Goal: Task Accomplishment & Management: Use online tool/utility

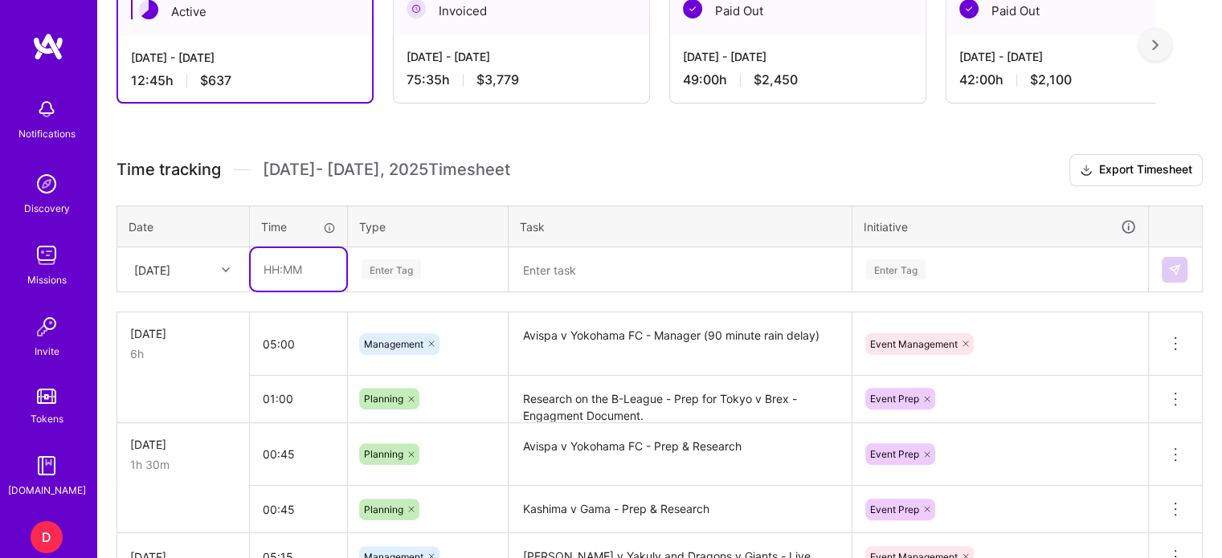
click at [268, 269] on input "text" at bounding box center [299, 269] width 96 height 43
type input "01:45"
click at [384, 268] on div "Enter Tag" at bounding box center [391, 269] width 59 height 25
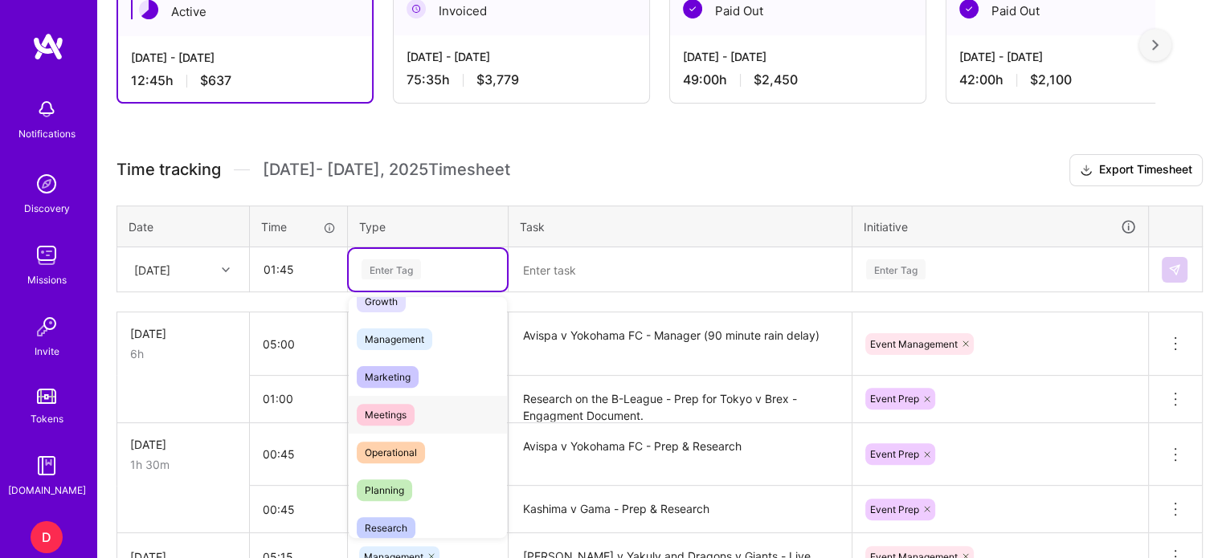
scroll to position [173, 0]
click at [389, 491] on span "Planning" at bounding box center [384, 490] width 55 height 22
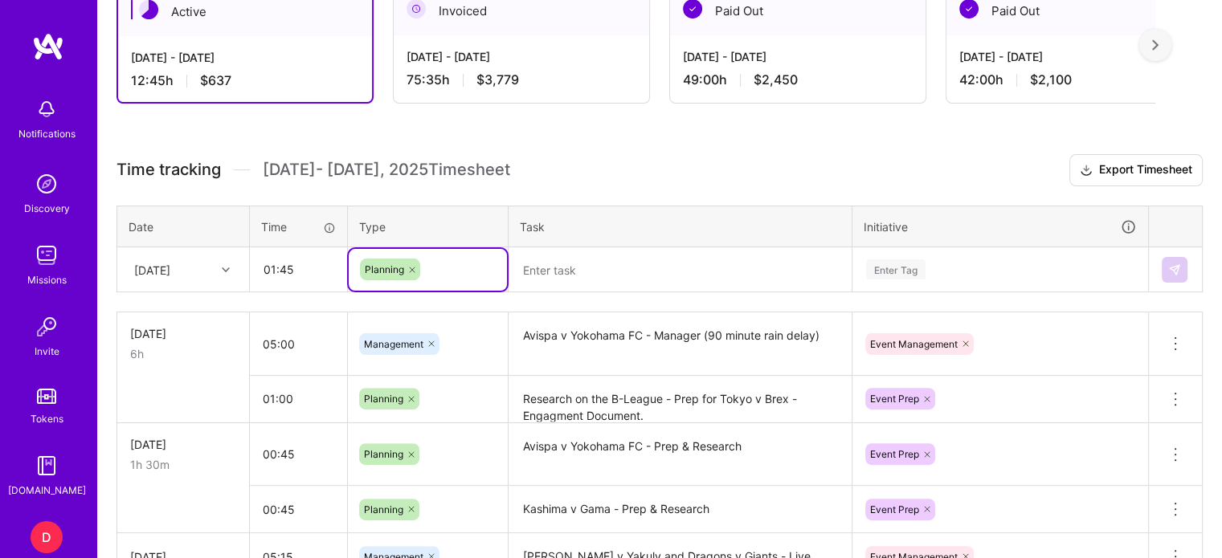
click at [546, 274] on textarea at bounding box center [680, 270] width 340 height 42
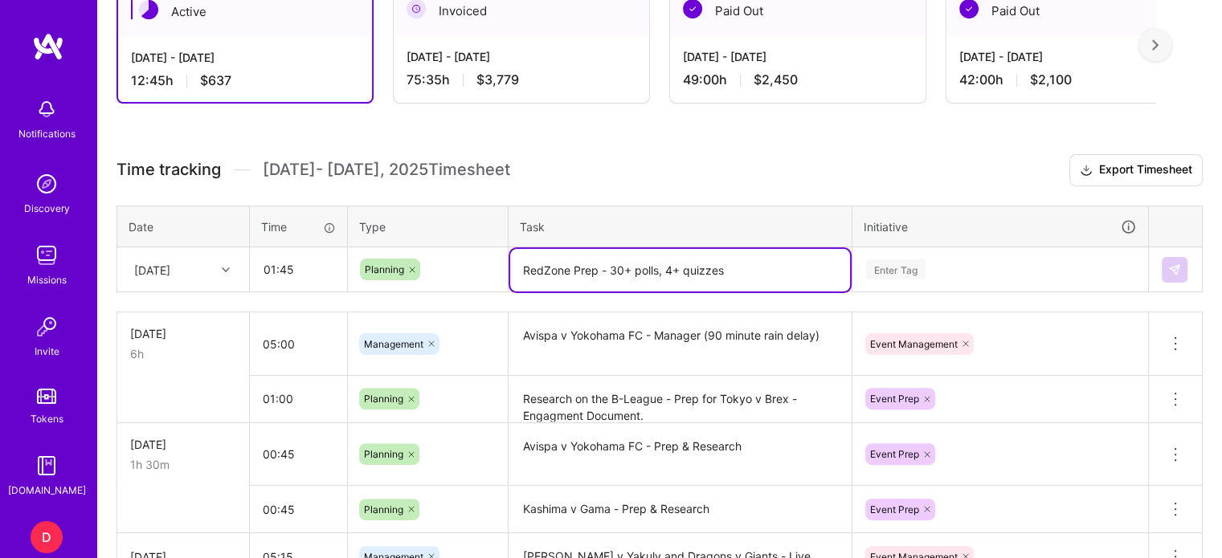
type textarea "RedZone Prep - 30+ polls, 4+ quizzes"
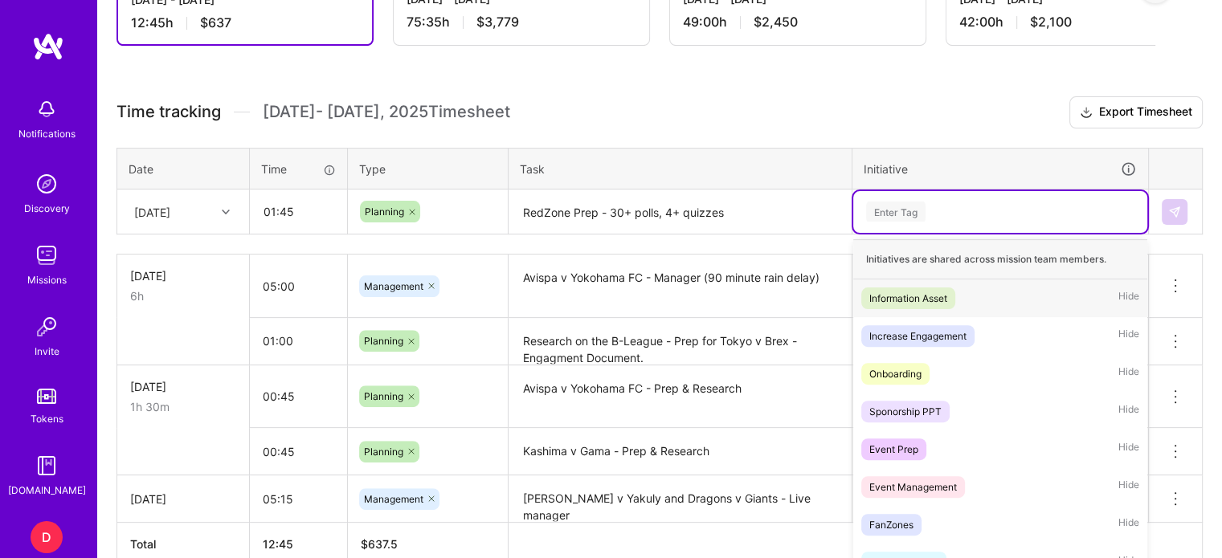
click at [911, 233] on div "option Information Asset focused, 1 of 35. 35 results available. Use Up and Dow…" at bounding box center [1000, 212] width 294 height 42
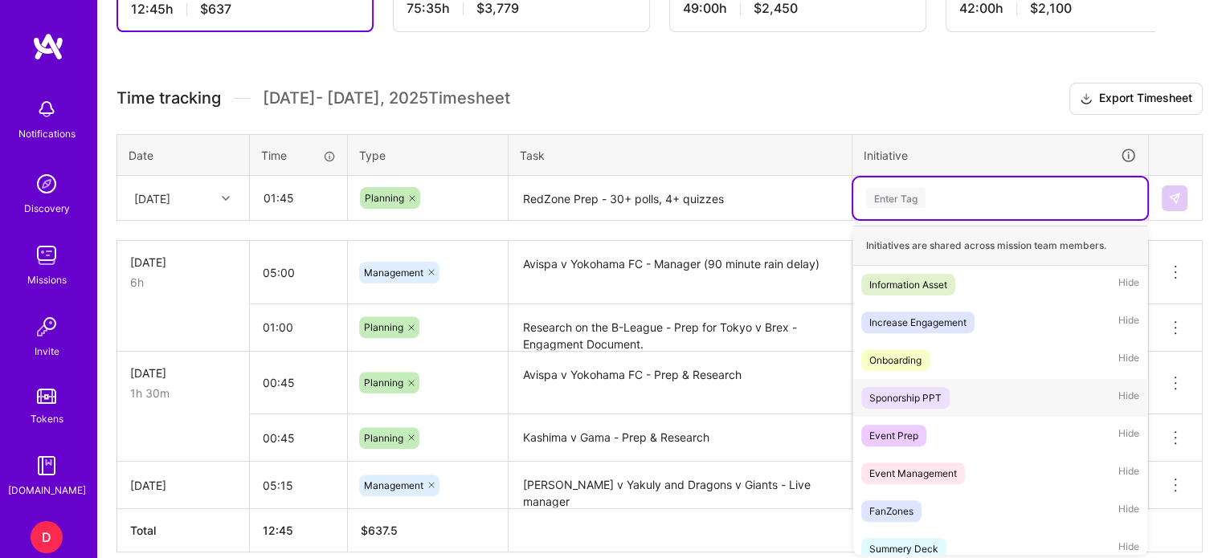
scroll to position [32, 0]
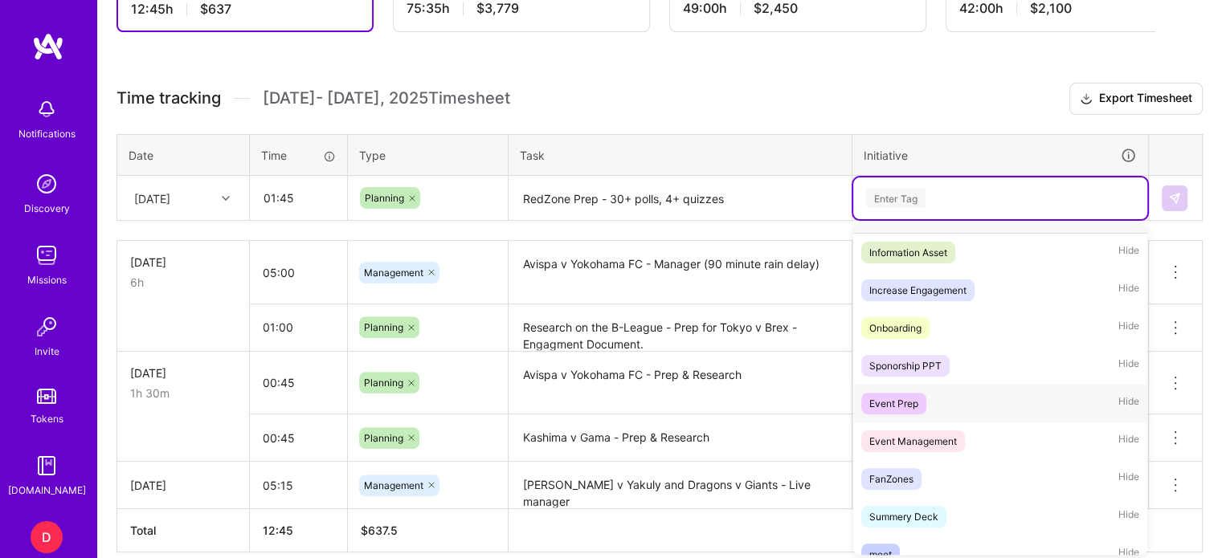
click at [897, 395] on div "Event Prep" at bounding box center [893, 403] width 49 height 17
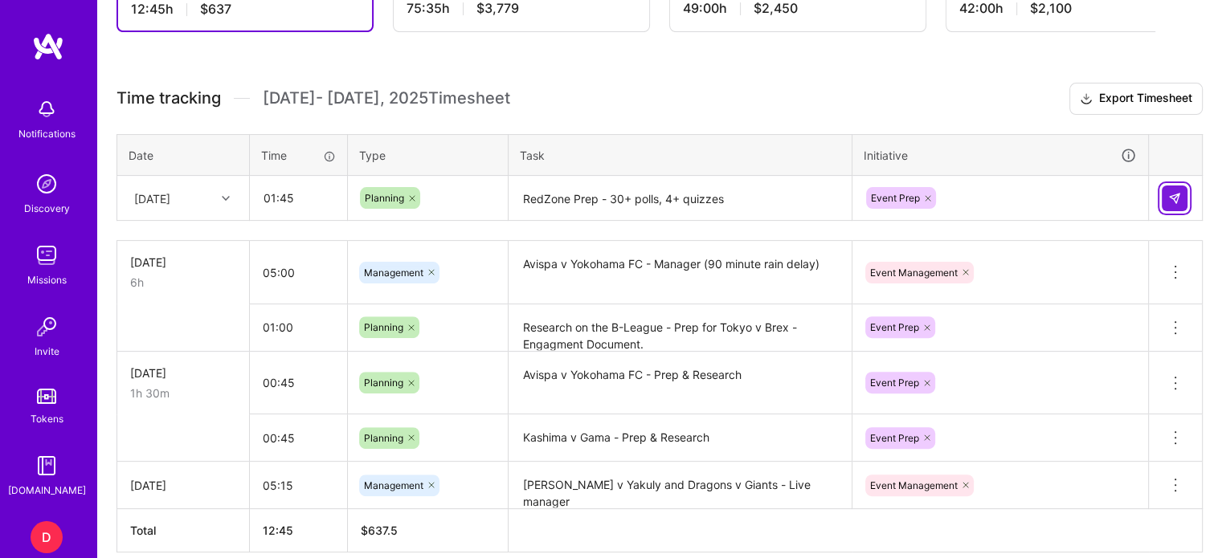
click at [1175, 194] on img at bounding box center [1174, 198] width 13 height 13
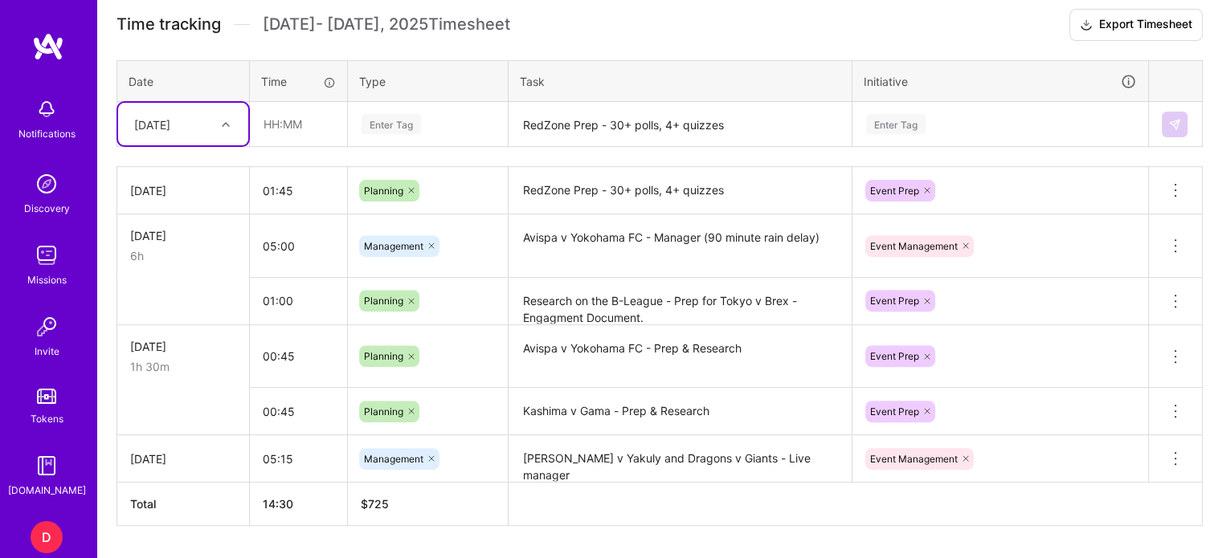
scroll to position [514, 0]
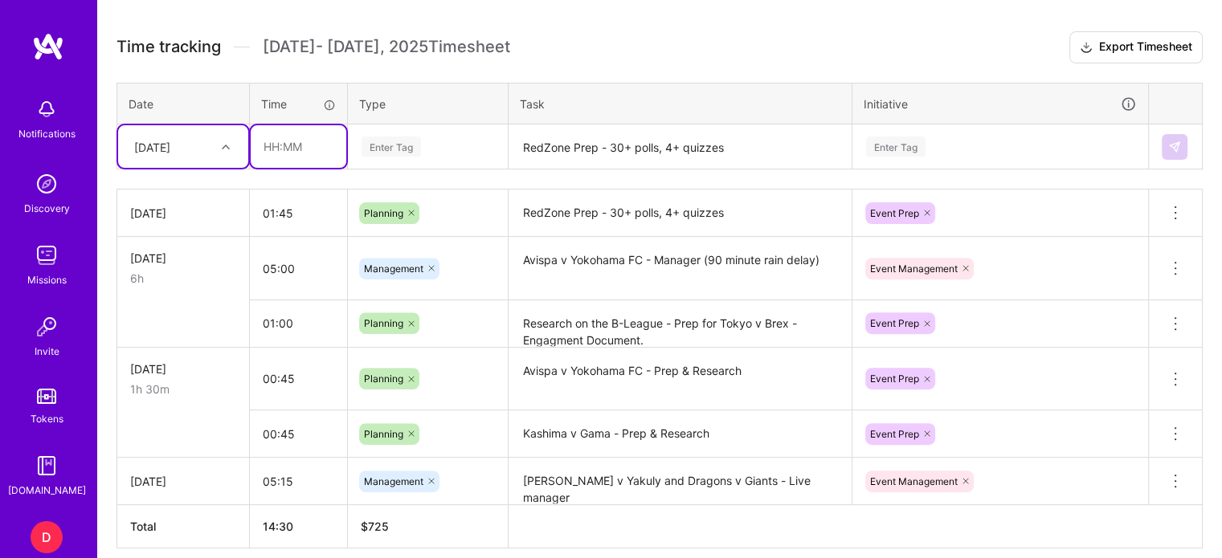
click at [269, 146] on input "text" at bounding box center [299, 146] width 96 height 43
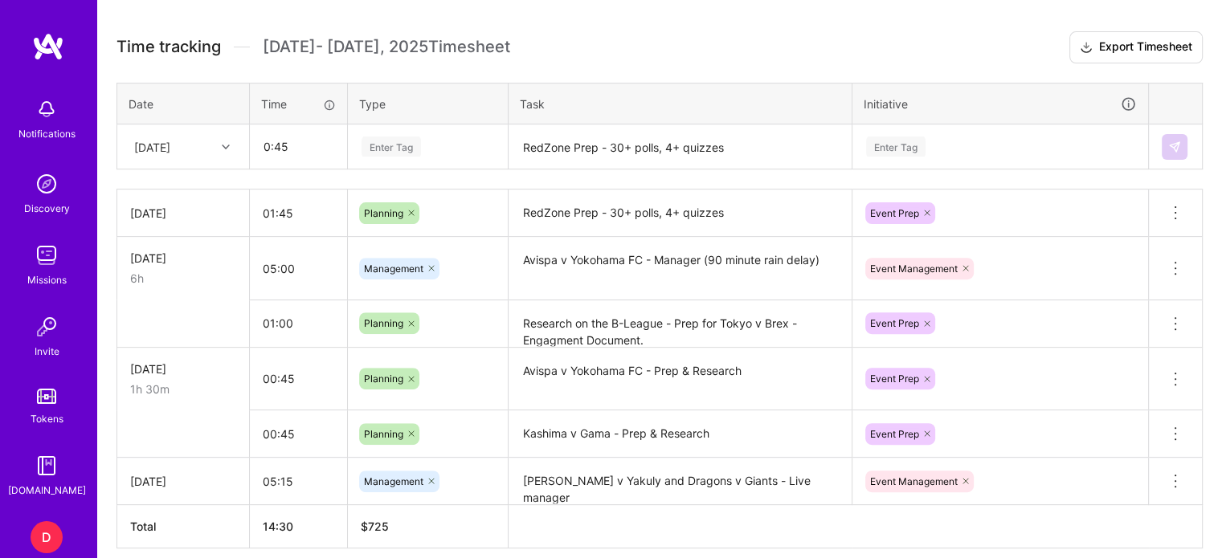
type input "00:45"
click at [386, 142] on div "Enter Tag" at bounding box center [391, 146] width 59 height 25
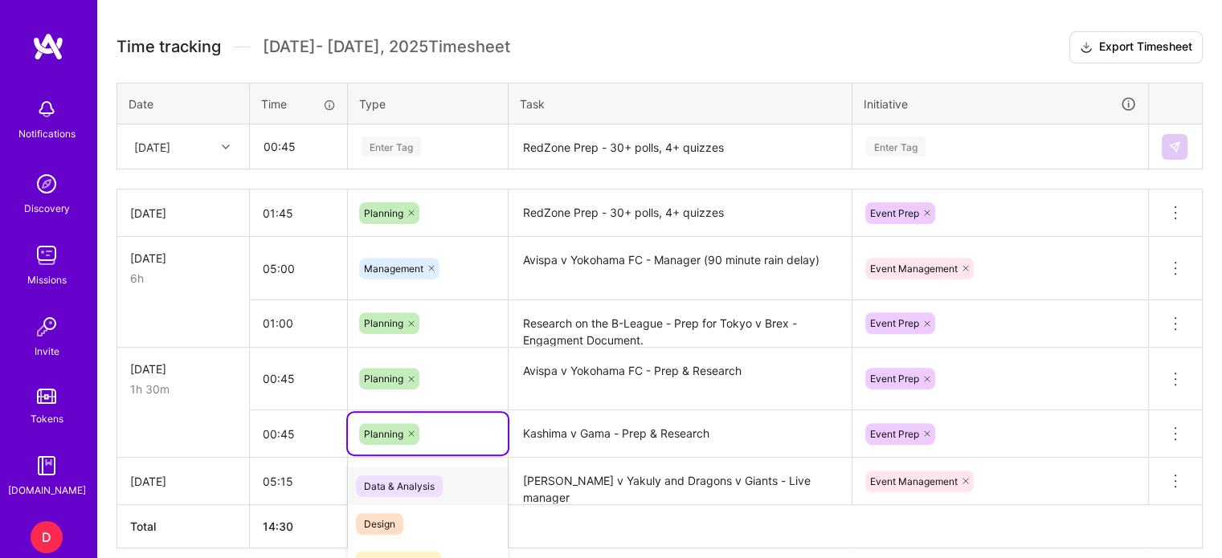
scroll to position [579, 0]
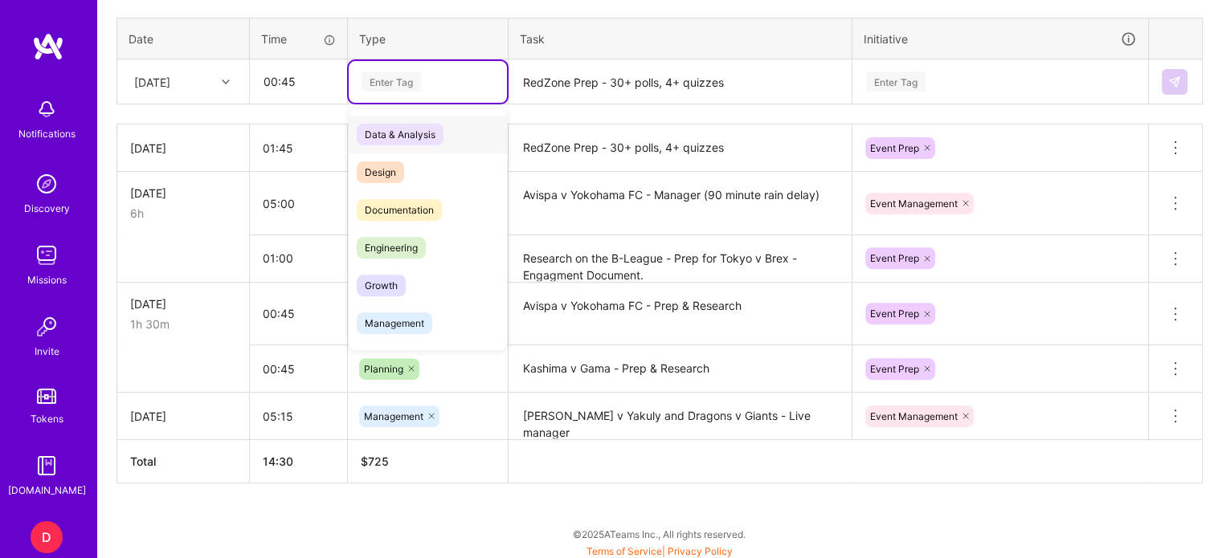
click at [387, 88] on div "Enter Tag" at bounding box center [391, 81] width 59 height 25
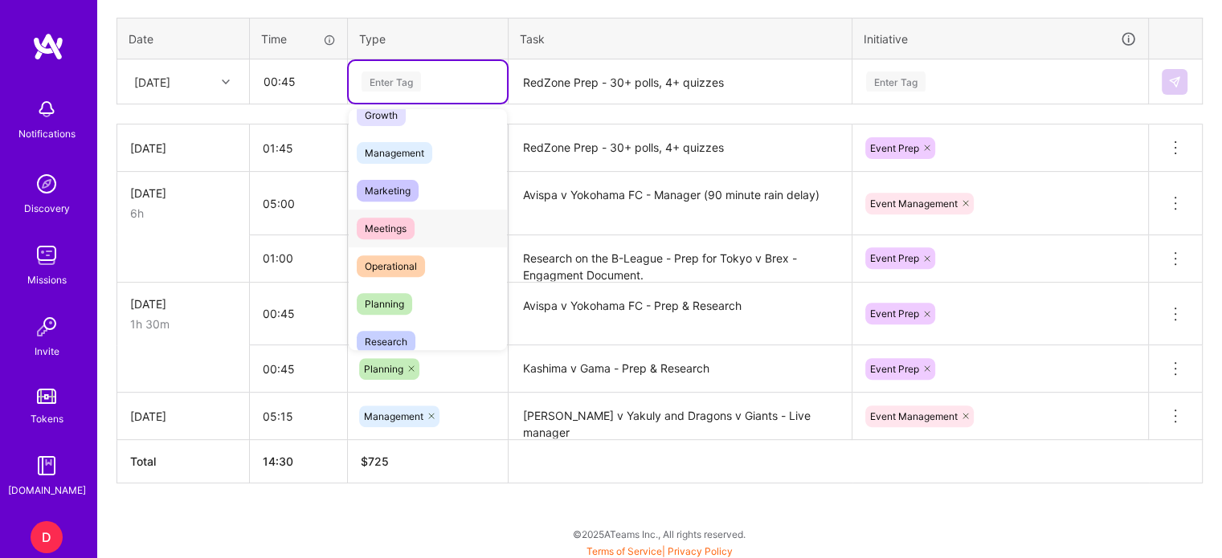
scroll to position [209, 0]
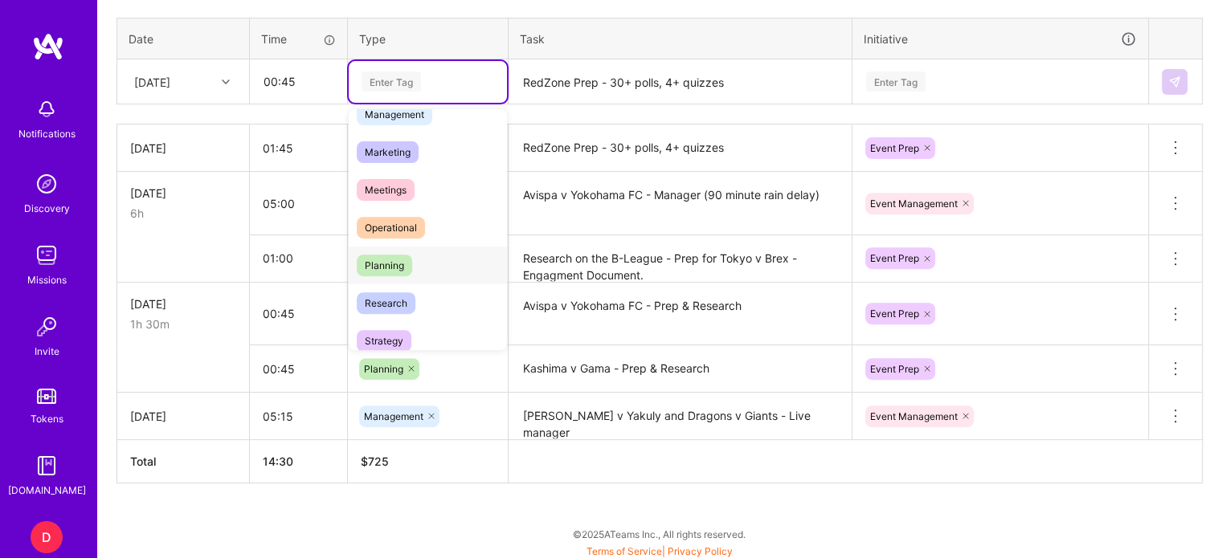
click at [390, 255] on span "Planning" at bounding box center [384, 266] width 55 height 22
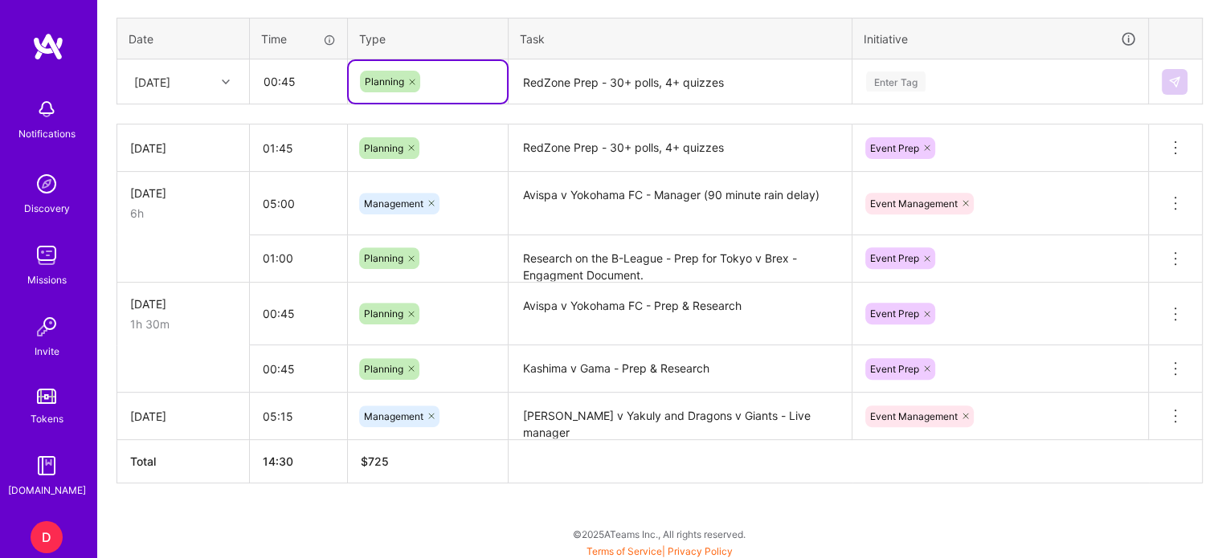
click at [559, 85] on textarea "RedZone Prep - 30+ polls, 4+ quizzes" at bounding box center [680, 82] width 340 height 43
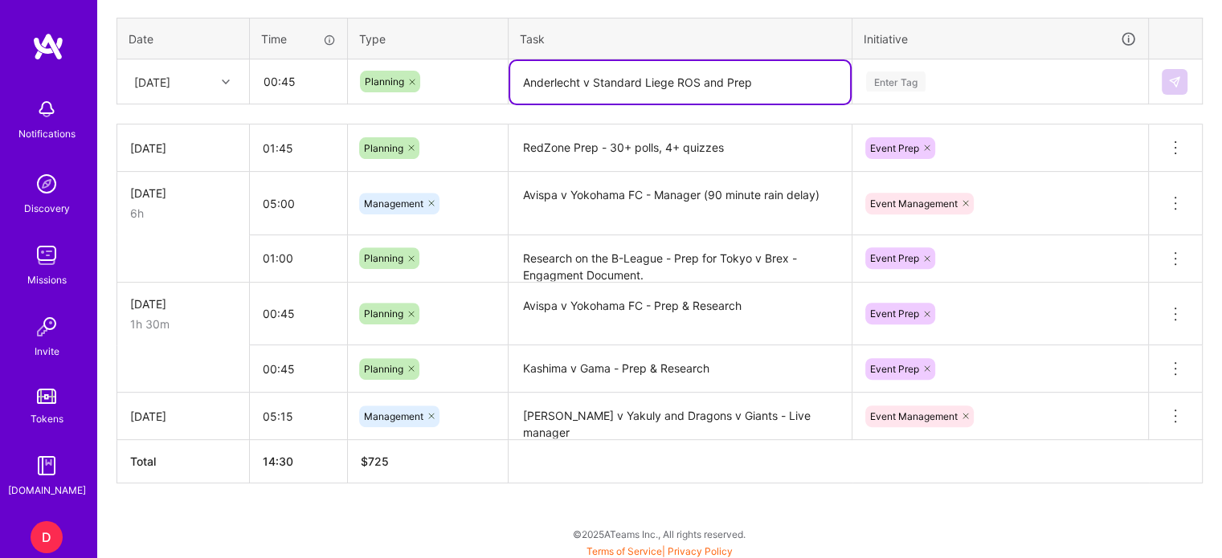
type textarea "Anderlecht v Standard Liege ROS and Prep"
click at [892, 84] on div "Enter Tag" at bounding box center [895, 81] width 59 height 25
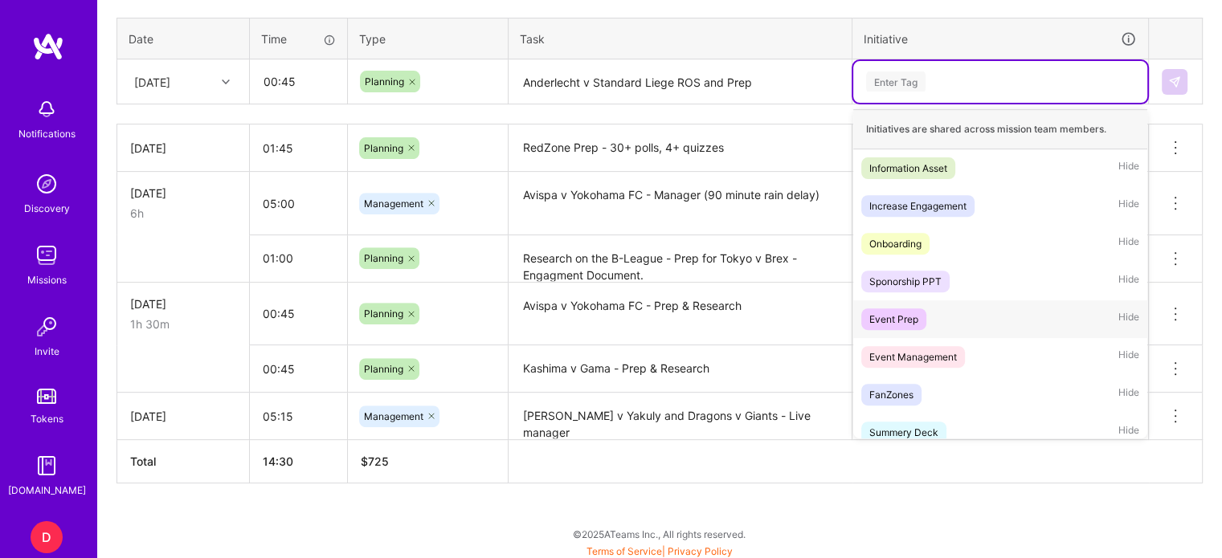
click at [892, 317] on div "Event Prep" at bounding box center [893, 319] width 49 height 17
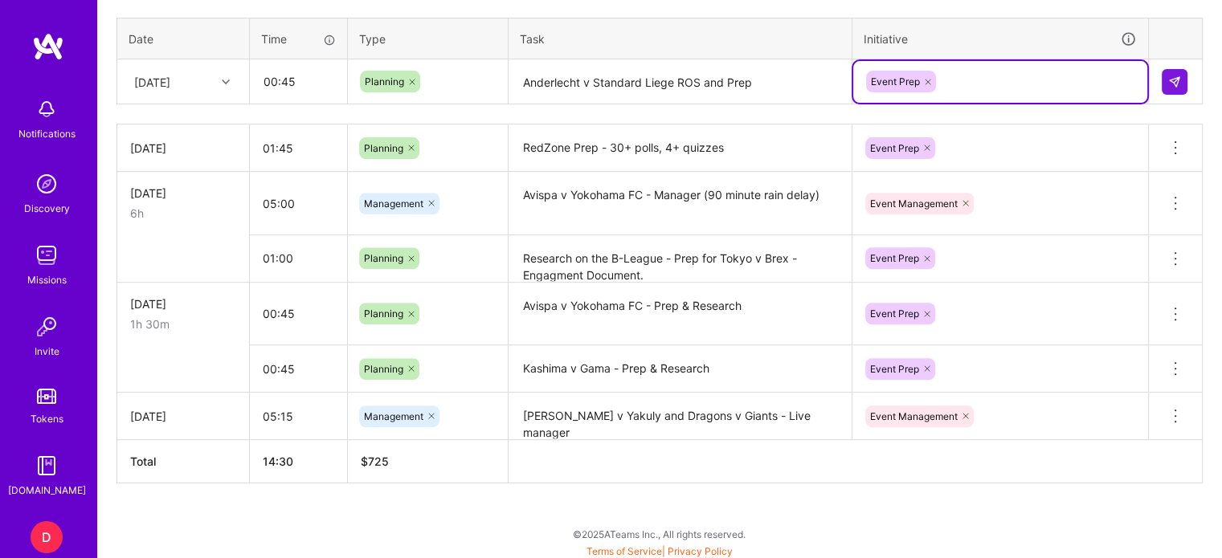
click at [209, 84] on div "[DATE]" at bounding box center [170, 81] width 89 height 27
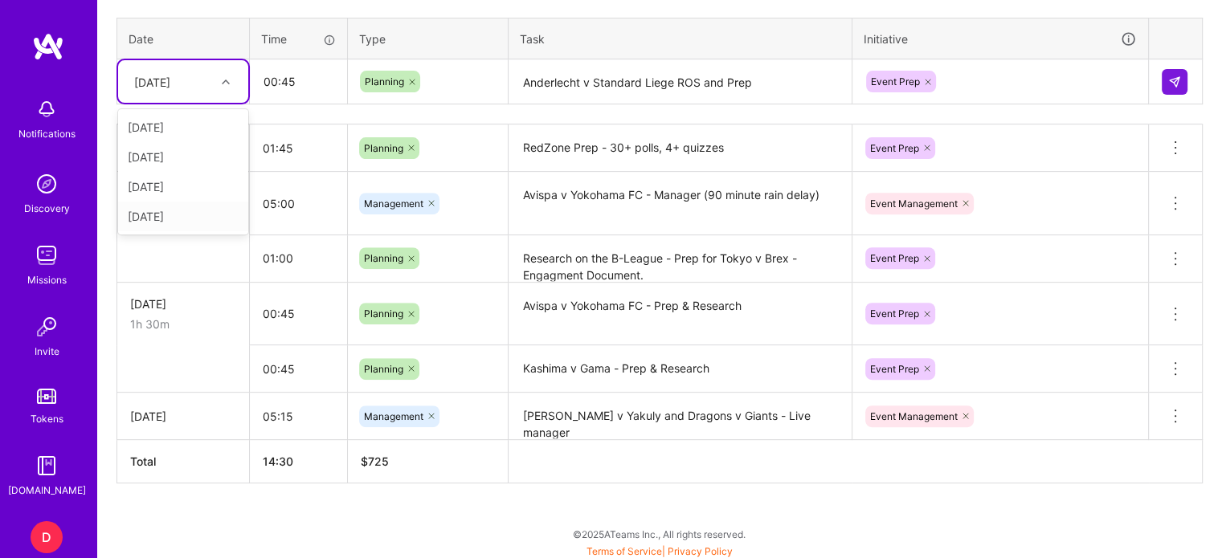
click at [151, 211] on div "[DATE]" at bounding box center [183, 217] width 130 height 30
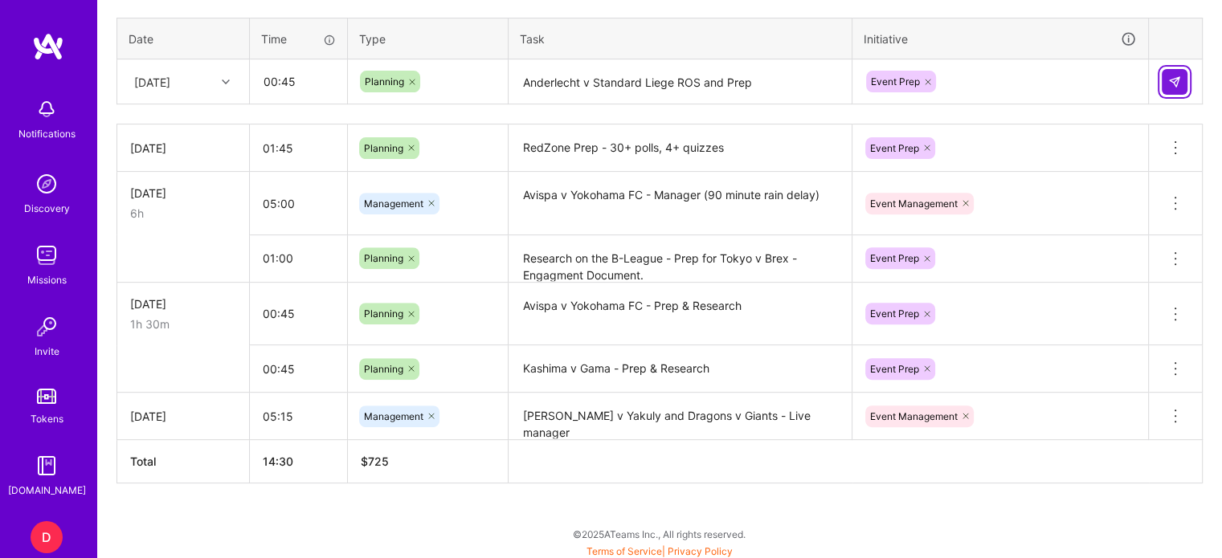
click at [1172, 76] on img at bounding box center [1174, 82] width 13 height 13
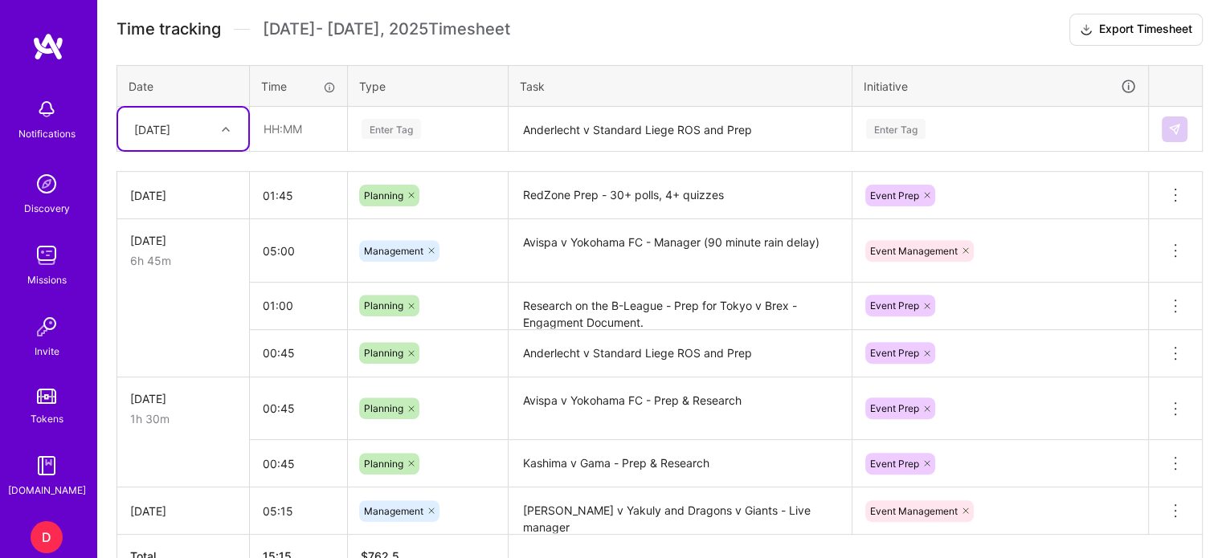
scroll to position [385, 0]
